Goal: Information Seeking & Learning: Check status

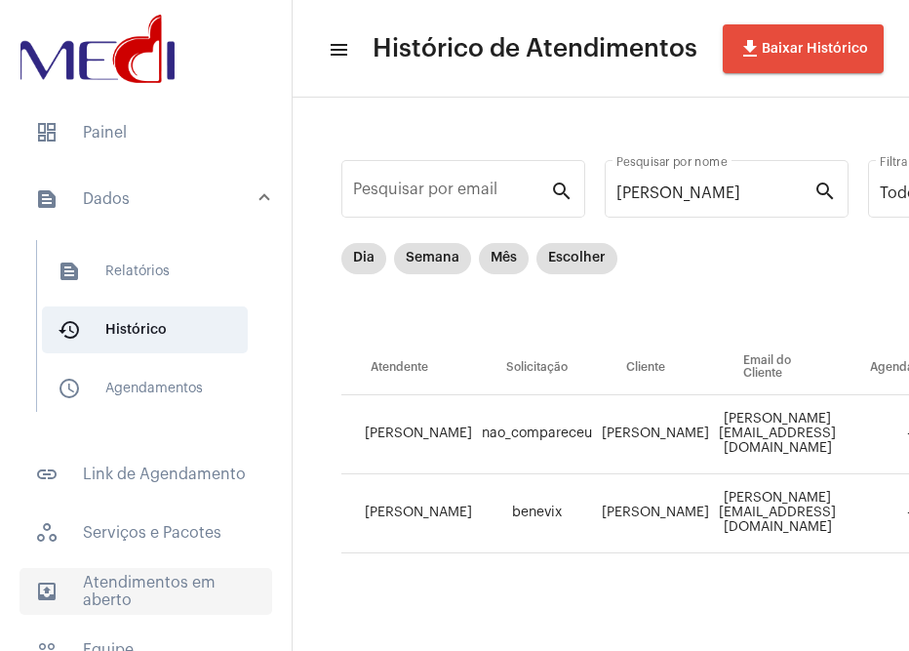
scroll to position [0, 1475]
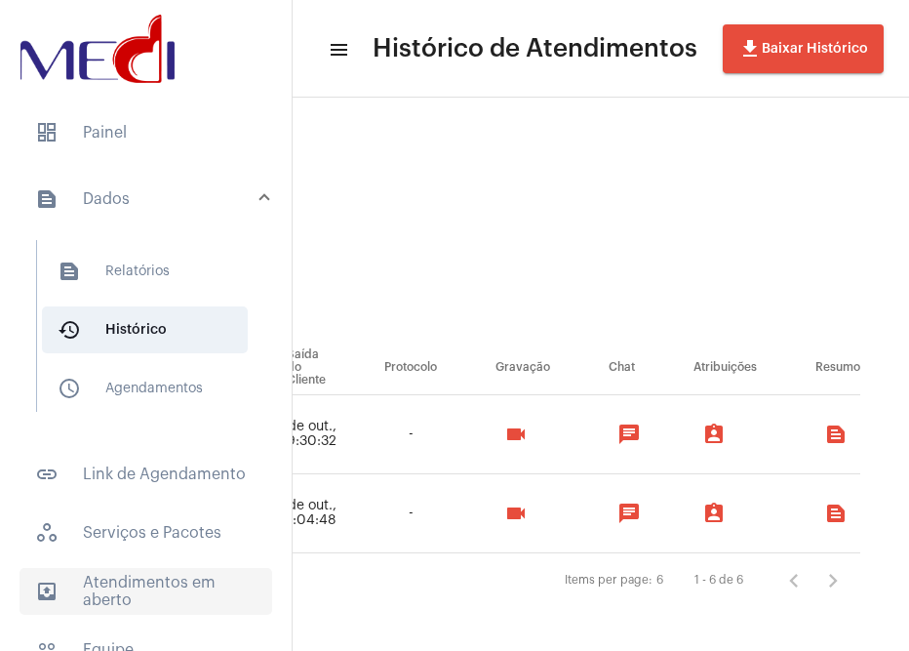
click at [124, 572] on span "outbox_outline Atendimentos em aberto" at bounding box center [146, 591] width 253 height 47
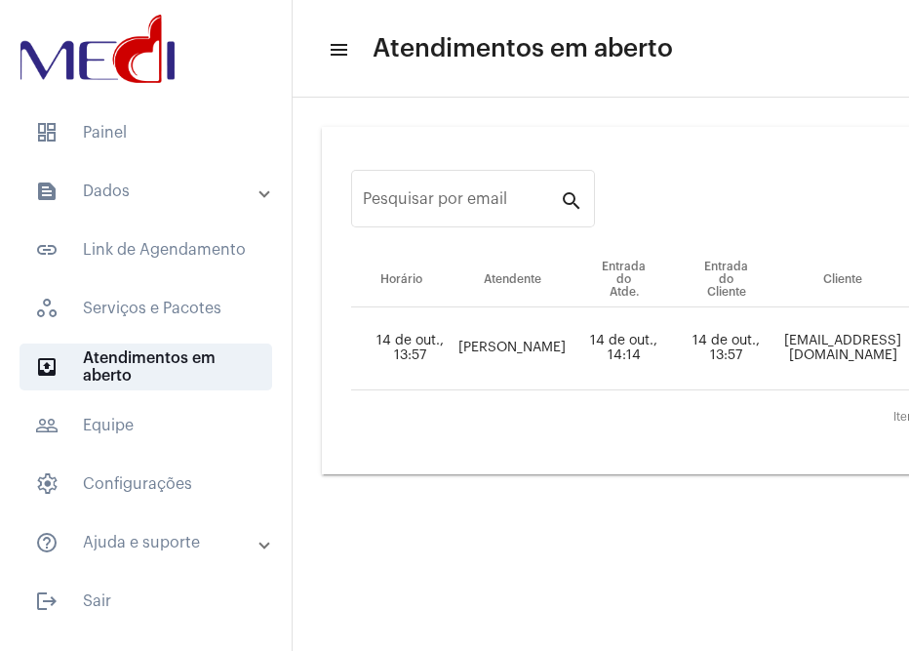
click at [110, 217] on mat-accordion "text_snippet_outlined Dados text_snippet_outlined Relatórios history_outlined H…" at bounding box center [146, 367] width 292 height 398
click at [129, 187] on mat-panel-title "text_snippet_outlined Dados" at bounding box center [147, 190] width 225 height 23
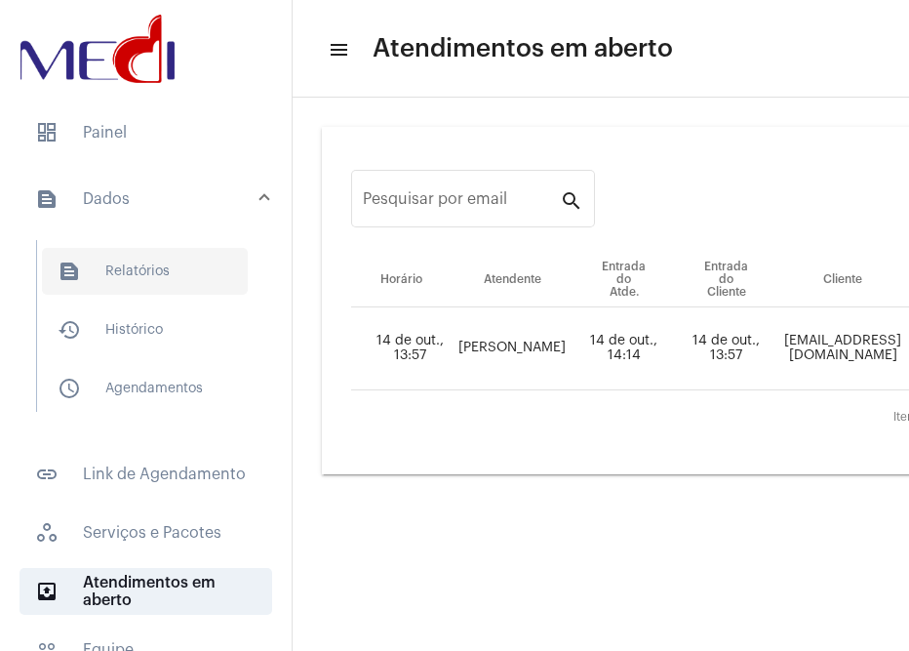
click at [145, 269] on span "text_snippet_outlined Relatórios" at bounding box center [145, 271] width 206 height 47
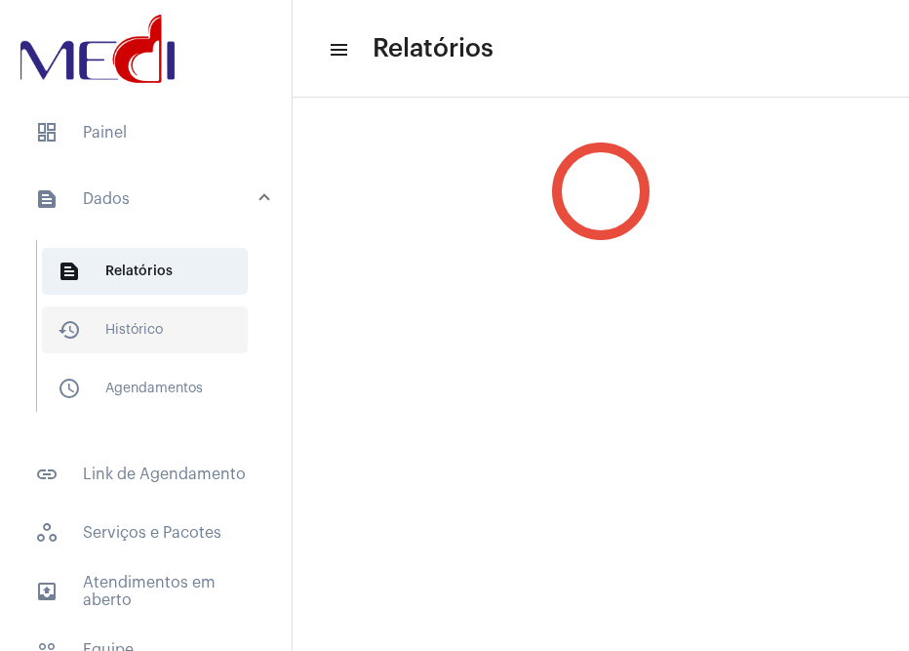
click at [110, 306] on span "history_outlined Histórico" at bounding box center [145, 329] width 206 height 47
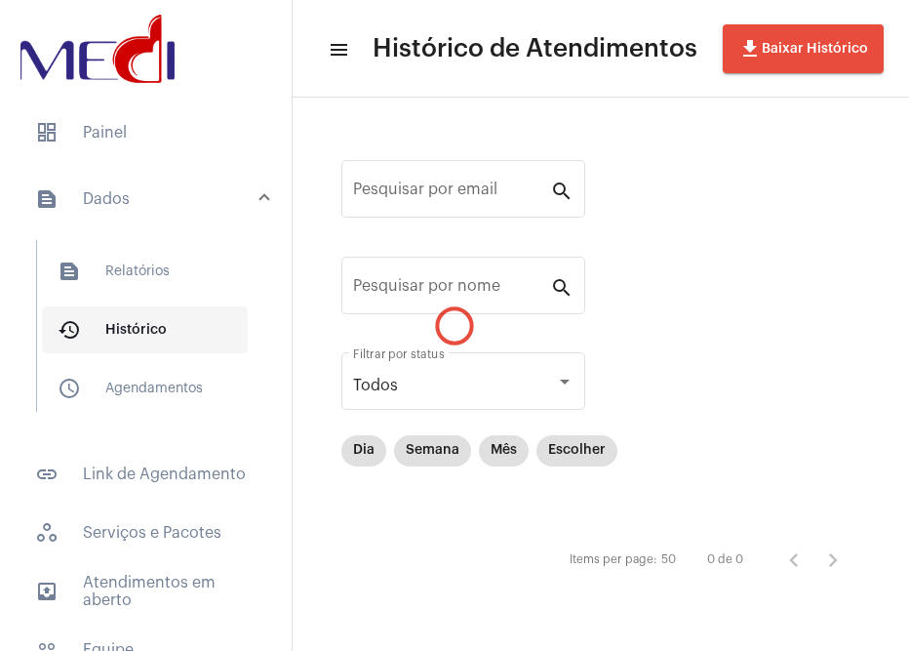
click at [113, 321] on span "history_outlined Histórico" at bounding box center [145, 329] width 206 height 47
click at [435, 283] on input "Pesquisar por nome" at bounding box center [451, 290] width 197 height 18
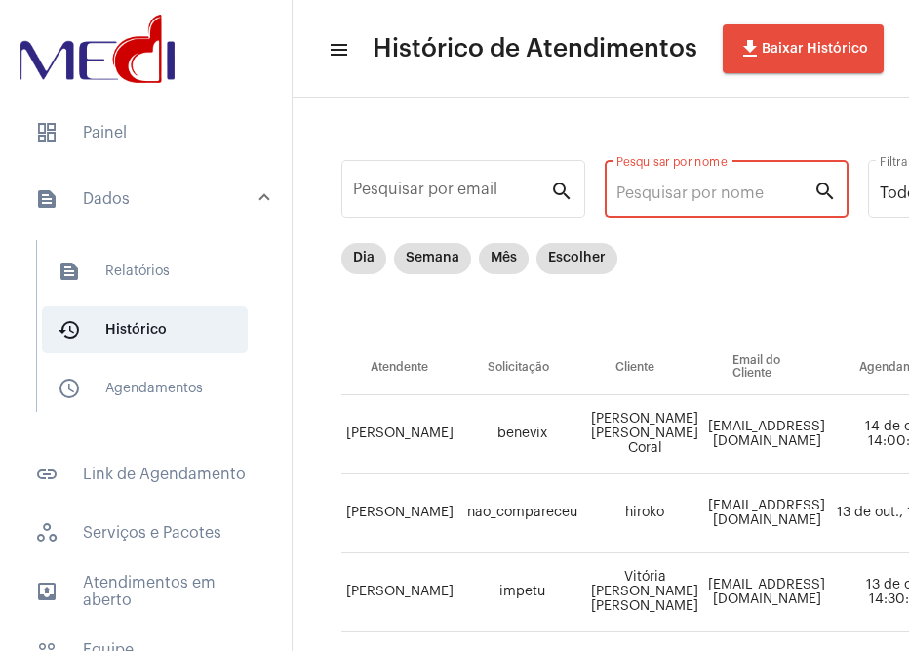
paste input "97600000009509"
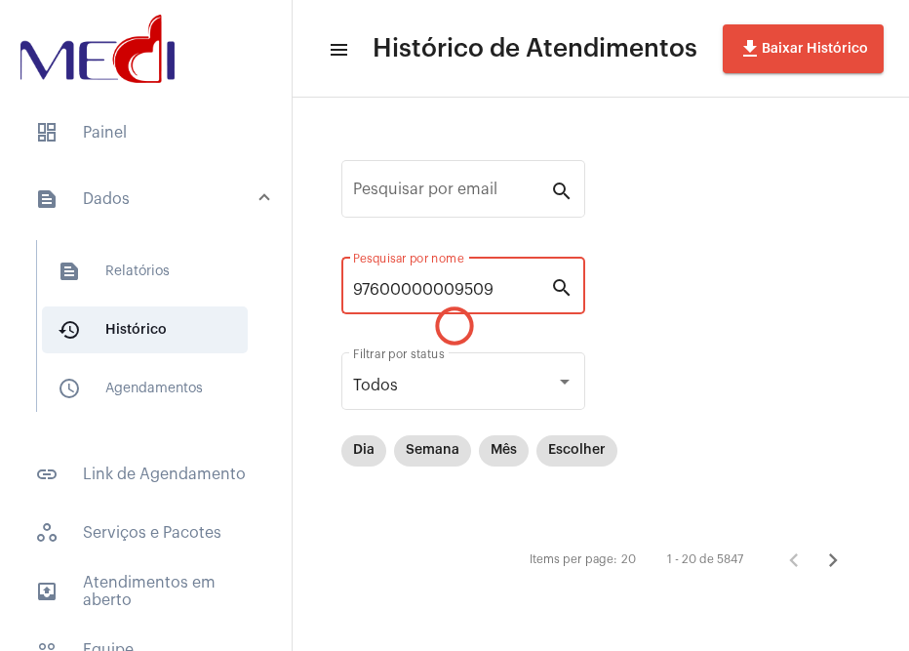
type input "97600000009509"
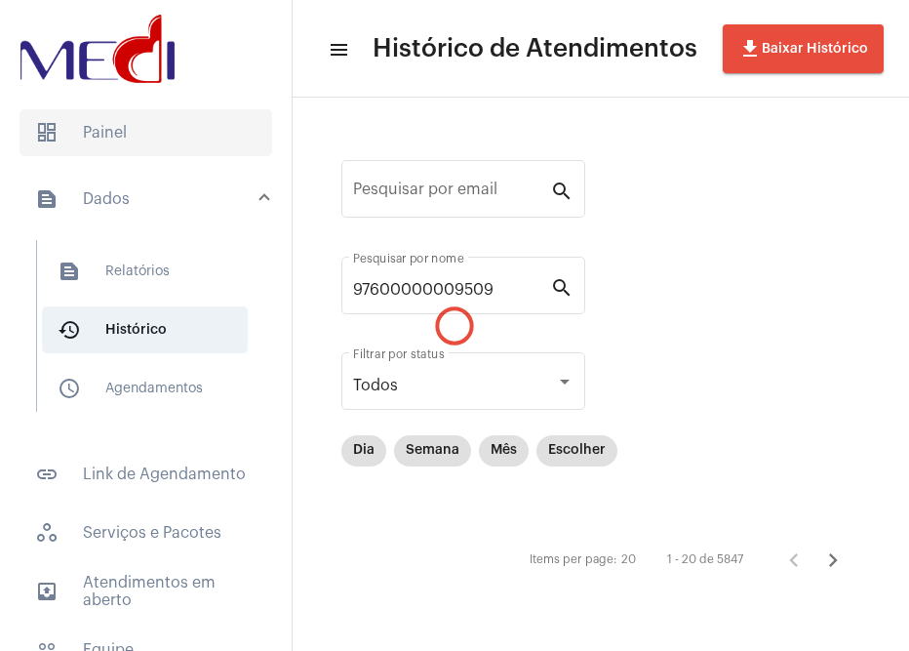
click at [165, 124] on span "dashboard Painel" at bounding box center [146, 132] width 253 height 47
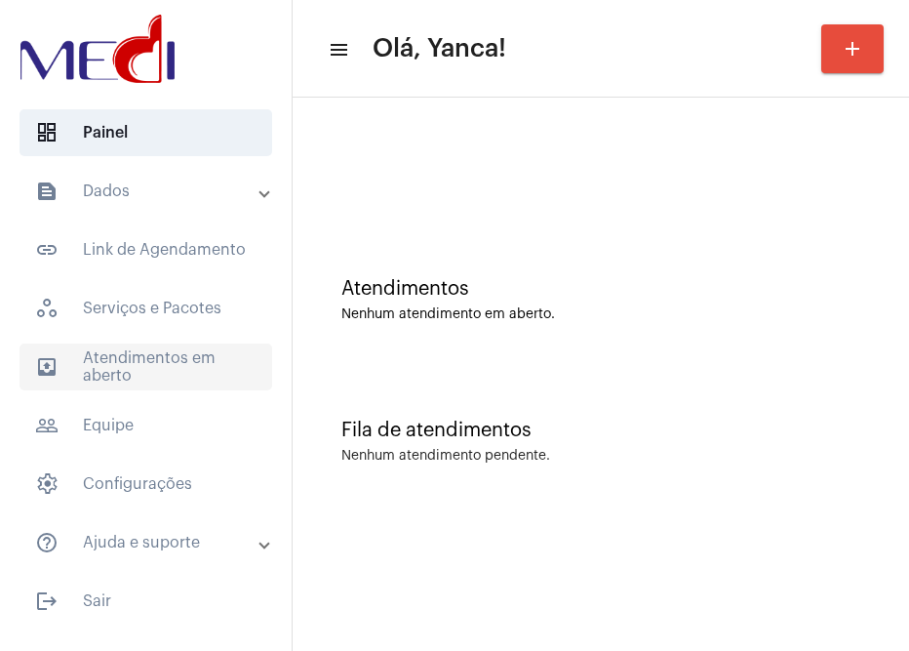
click at [151, 351] on span "outbox_outline Atendimentos em aberto" at bounding box center [146, 366] width 253 height 47
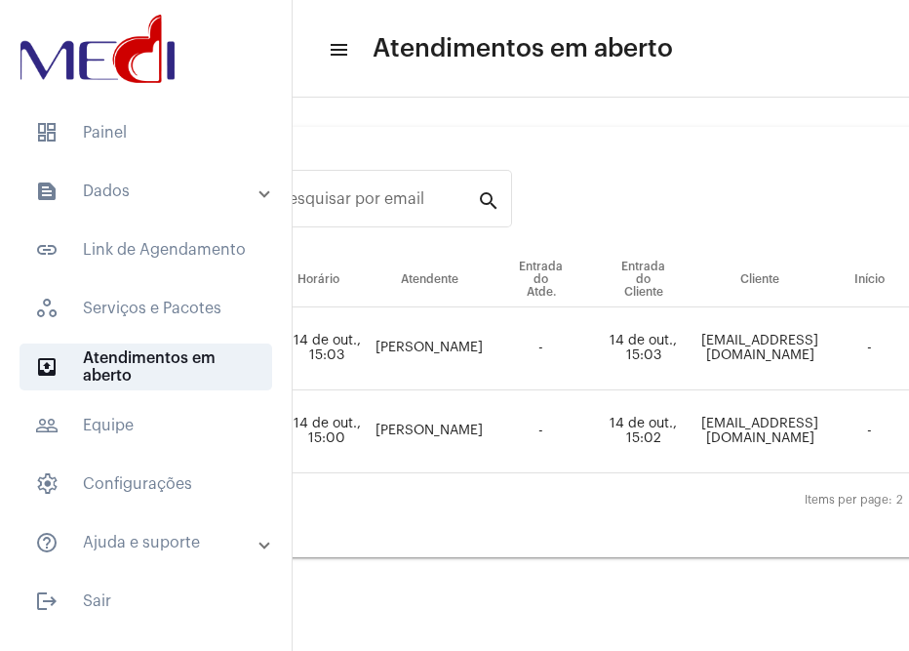
scroll to position [0, 383]
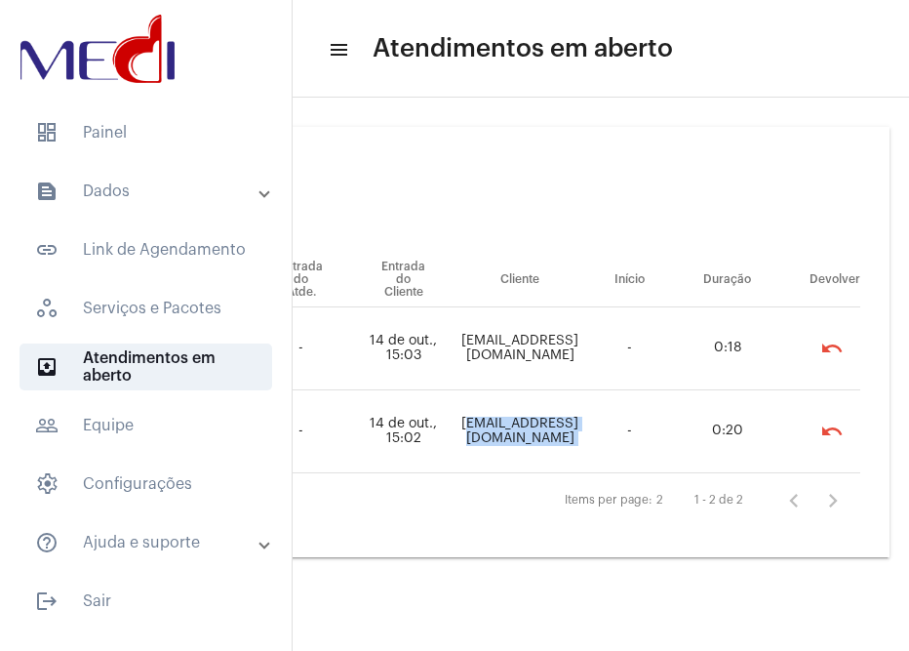
drag, startPoint x: 777, startPoint y: 434, endPoint x: 589, endPoint y: 428, distance: 188.4
click at [589, 428] on tr "14 de out., 15:00 Leandra Bernardino - 14 de out., 15:02 sandrisaravia@yahoo.co…" at bounding box center [444, 431] width 832 height 83
copy td "sandrisaravia@yahoo.com.br"
